Goal: Information Seeking & Learning: Learn about a topic

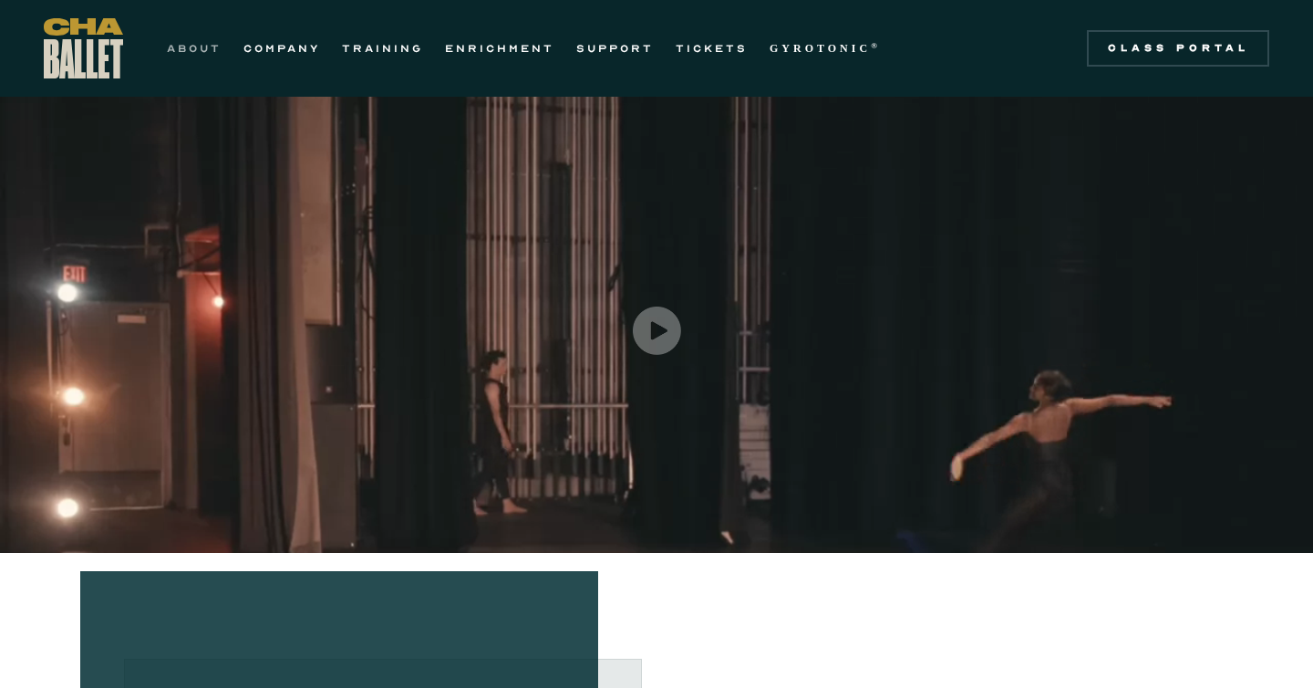
click at [206, 52] on link "ABOUT" at bounding box center [194, 48] width 55 height 22
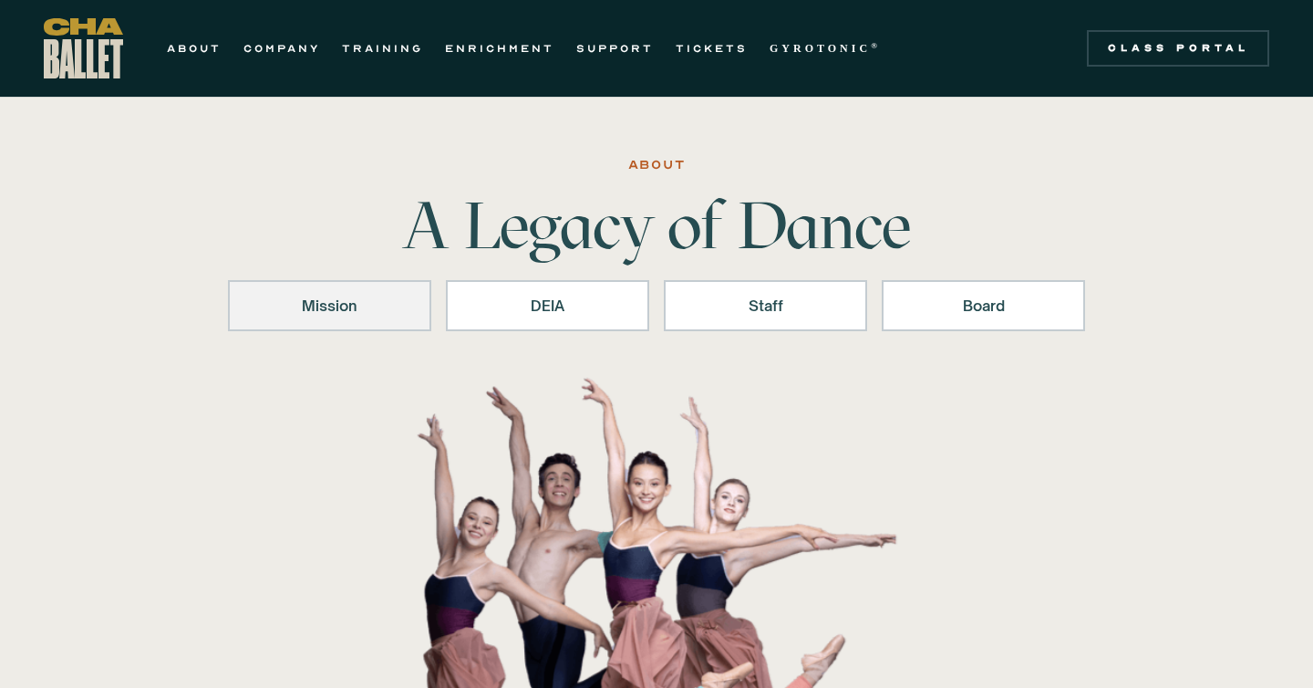
click at [319, 305] on div "Mission" at bounding box center [330, 306] width 156 height 22
click at [274, 49] on link "COMPANY" at bounding box center [281, 48] width 77 height 22
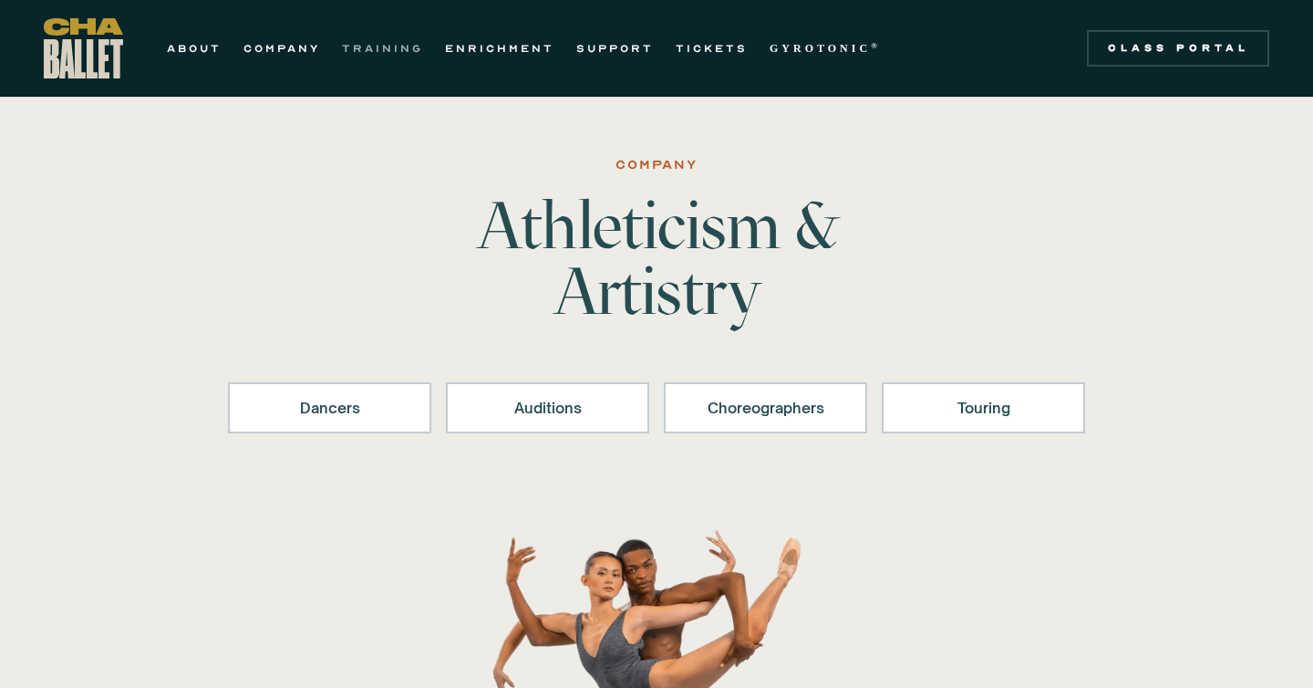
click at [390, 43] on link "TRAINING" at bounding box center [382, 48] width 81 height 22
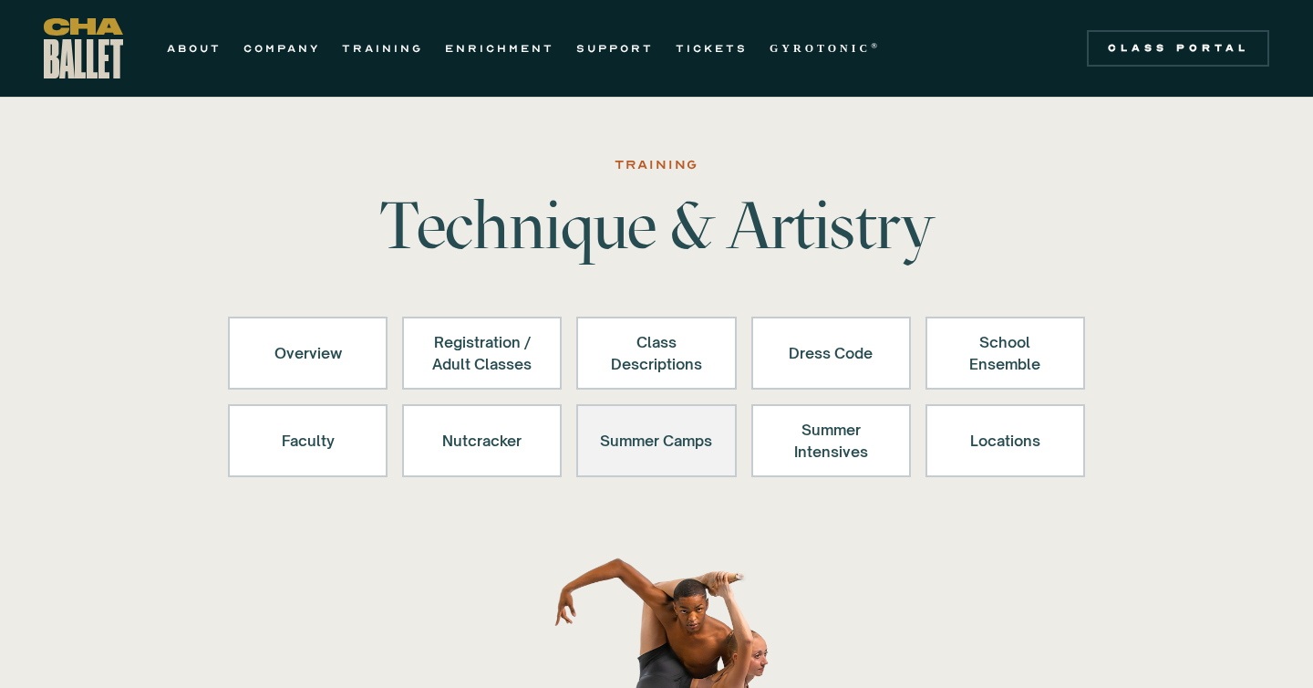
click at [643, 448] on div "Summer Camps" at bounding box center [656, 441] width 112 height 44
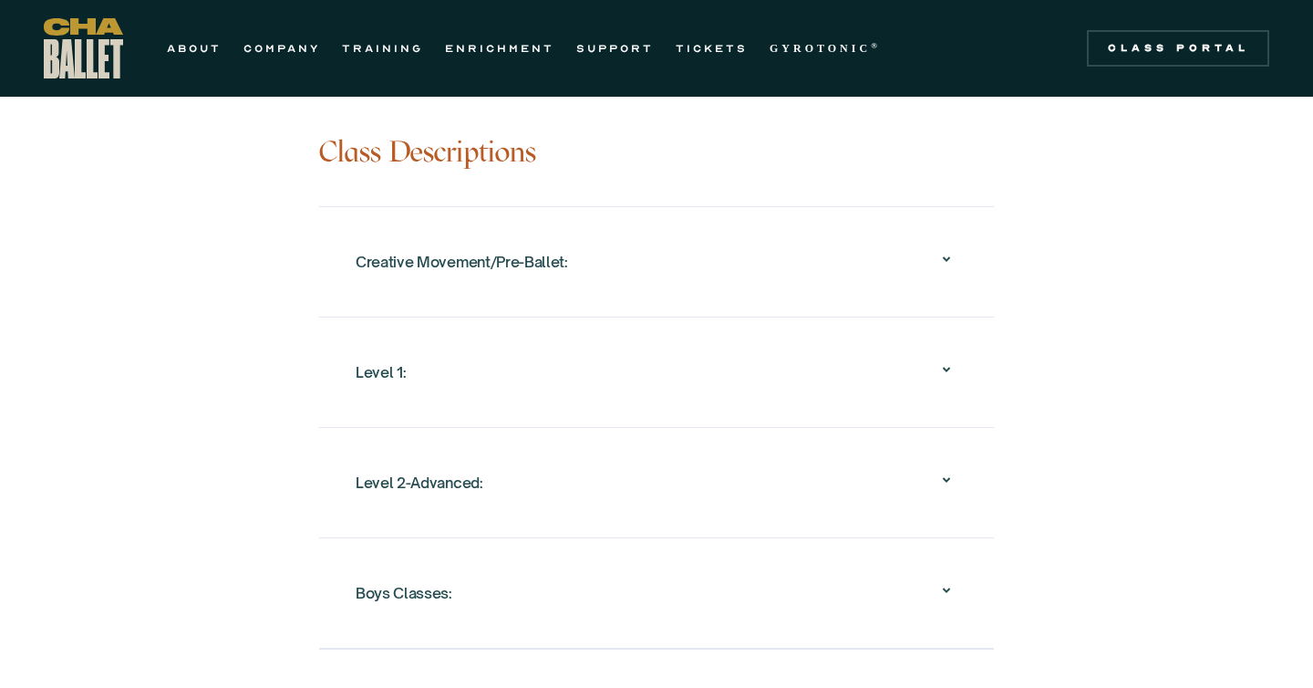
scroll to position [1761, 0]
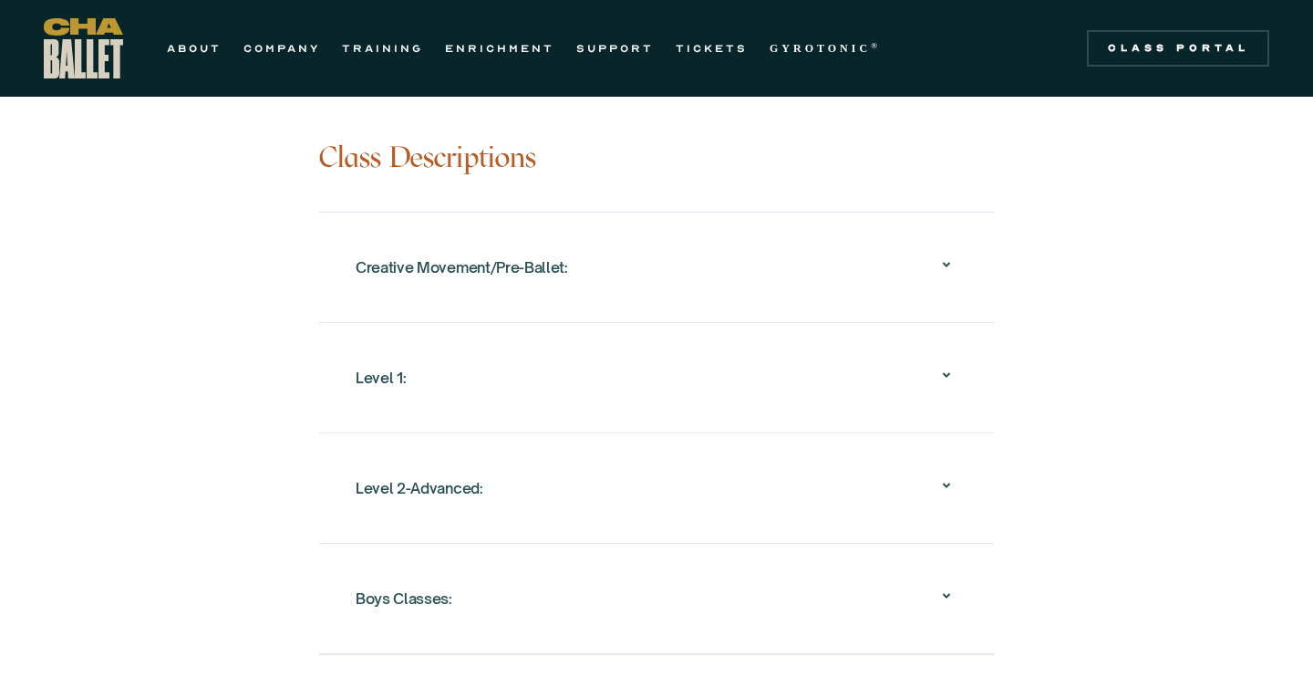
click at [943, 364] on icon at bounding box center [947, 375] width 22 height 22
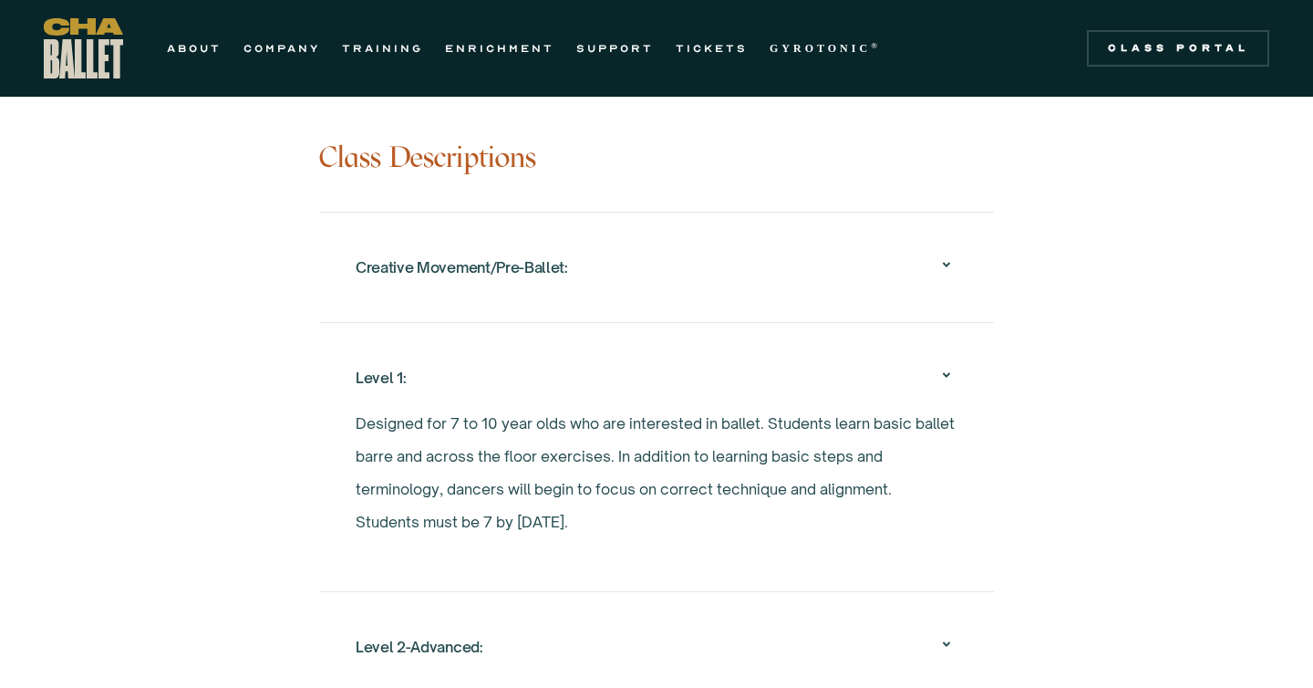
click at [945, 364] on icon at bounding box center [947, 375] width 22 height 22
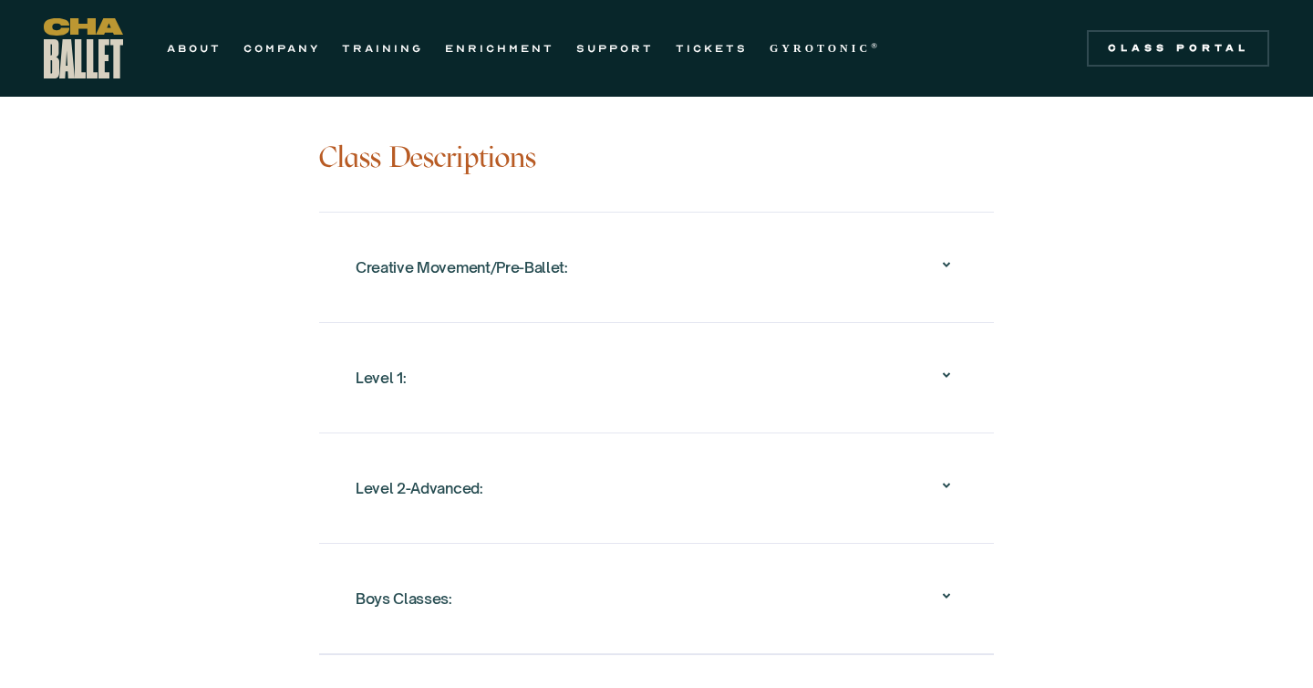
click at [948, 474] on icon at bounding box center [947, 485] width 22 height 22
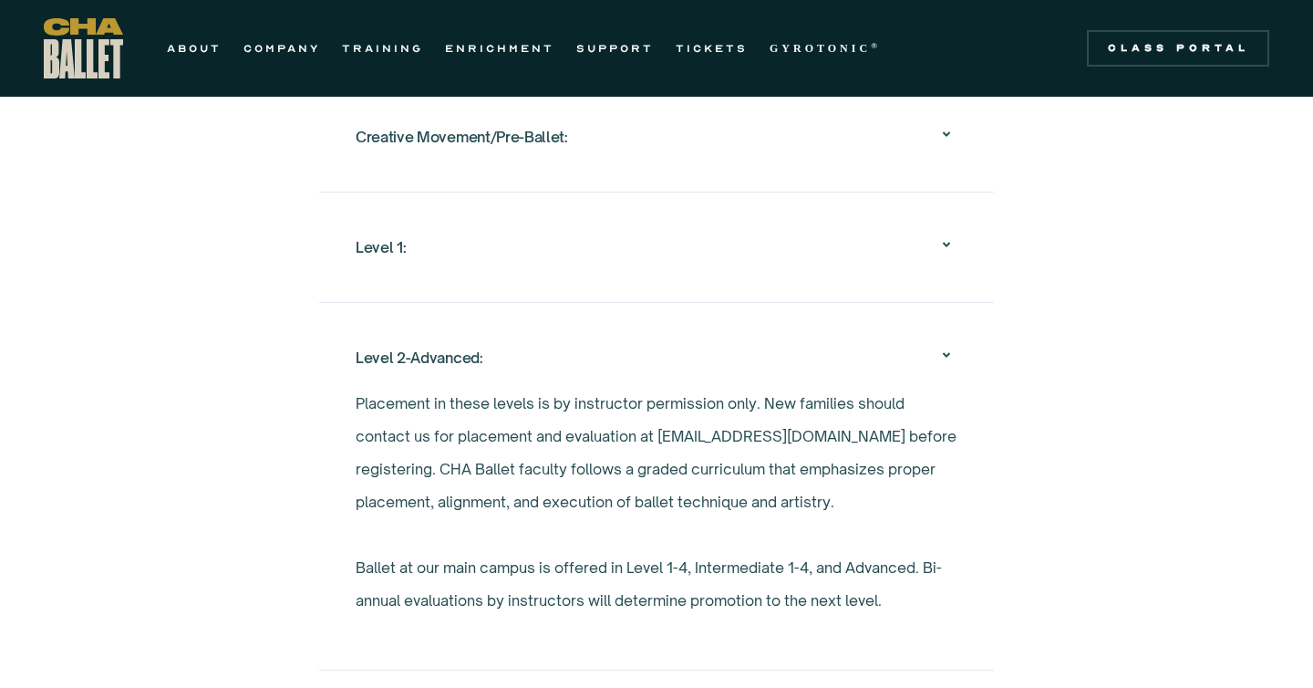
scroll to position [1890, 0]
